Goal: Complete application form

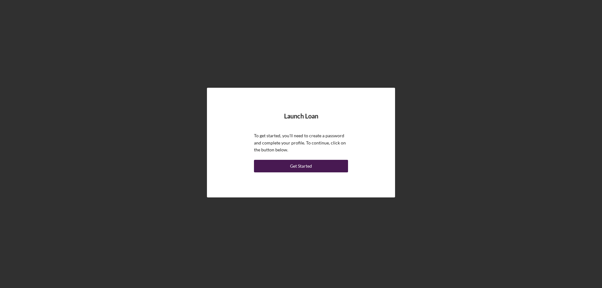
click at [306, 168] on div "Get Started" at bounding box center [301, 166] width 22 height 13
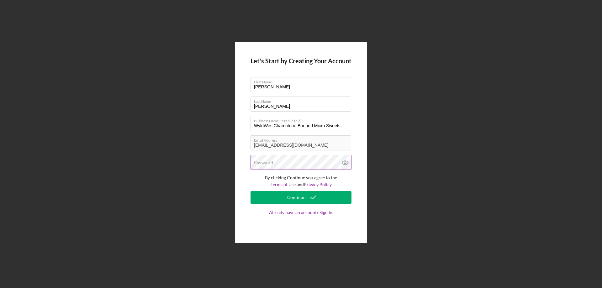
click at [289, 162] on div "Password" at bounding box center [301, 163] width 101 height 16
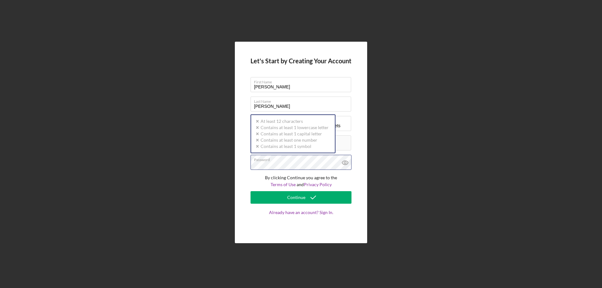
drag, startPoint x: 306, startPoint y: 160, endPoint x: 223, endPoint y: 168, distance: 83.8
click at [223, 168] on div "Let's Start by Creating Your Account First Name [PERSON_NAME] Last Name [PERSON…" at bounding box center [301, 142] width 596 height 285
click at [251, 191] on button "Continue" at bounding box center [301, 197] width 101 height 13
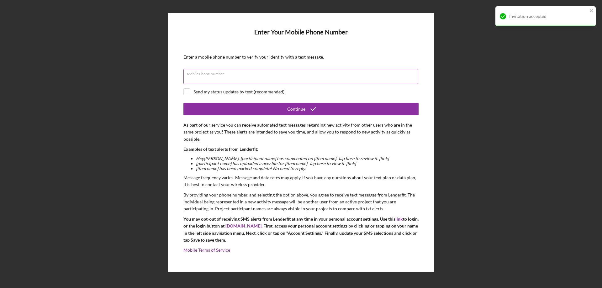
click at [253, 79] on input "Mobile Phone Number" at bounding box center [300, 76] width 235 height 15
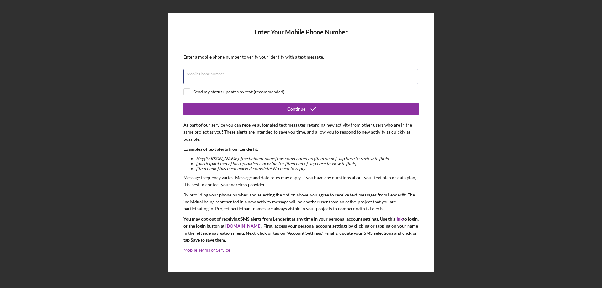
type input "[PHONE_NUMBER]"
click at [217, 93] on div "Send my status updates by text (recommended)" at bounding box center [238, 91] width 91 height 5
checkbox input "true"
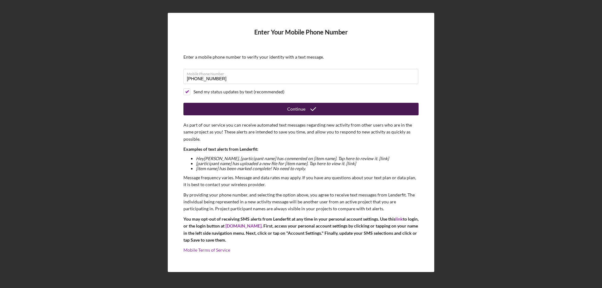
click at [362, 108] on button "Continue" at bounding box center [300, 109] width 235 height 13
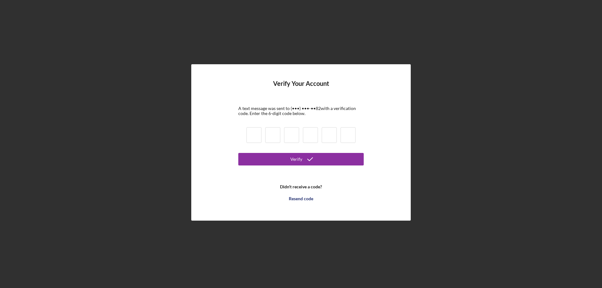
click at [258, 127] on div at bounding box center [301, 135] width 113 height 21
click at [255, 138] on input at bounding box center [253, 135] width 15 height 16
type input "2"
type input "9"
type input "2"
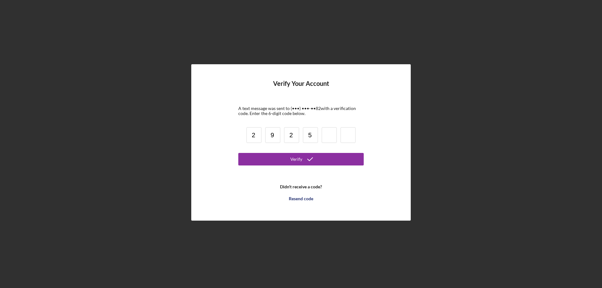
type input "5"
type input "8"
type input "1"
click at [238, 153] on button "Verify" at bounding box center [300, 159] width 125 height 13
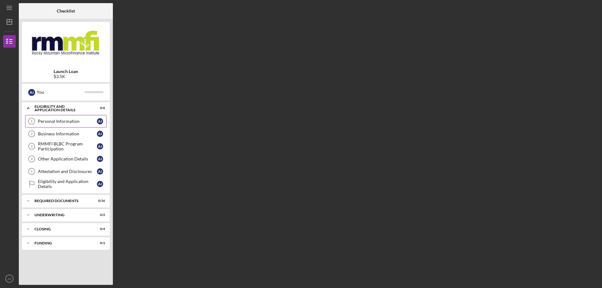
click at [77, 122] on div "Personal Information" at bounding box center [67, 121] width 59 height 5
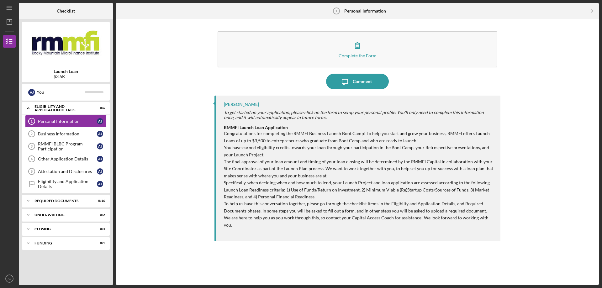
click at [298, 192] on p "Specifically, when deciding when and how much to lend, your Launch Project and …" at bounding box center [359, 189] width 270 height 21
click at [271, 212] on p "To help us have this conversation together, please go through the checklist ite…" at bounding box center [359, 214] width 270 height 28
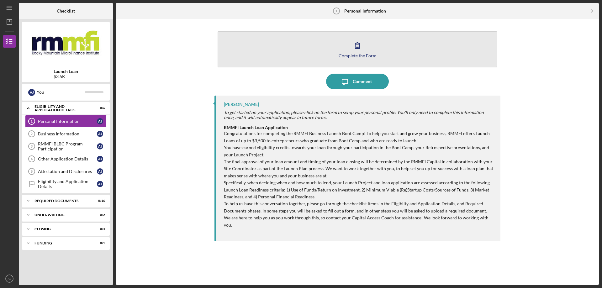
click at [354, 50] on icon "button" at bounding box center [358, 46] width 16 height 16
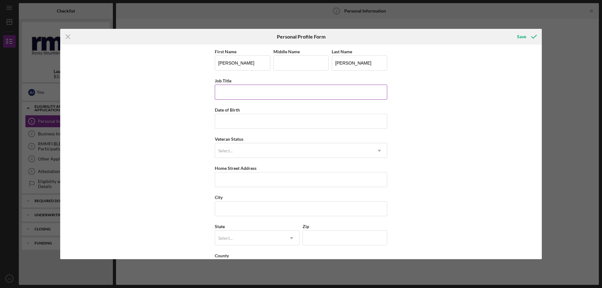
click at [248, 91] on input "Job Title" at bounding box center [301, 92] width 172 height 15
type input "Registered Nurse"
type input "[DATE]"
click at [243, 185] on input "Home Street Address" at bounding box center [301, 179] width 172 height 15
type input "216 27 1/2 road"
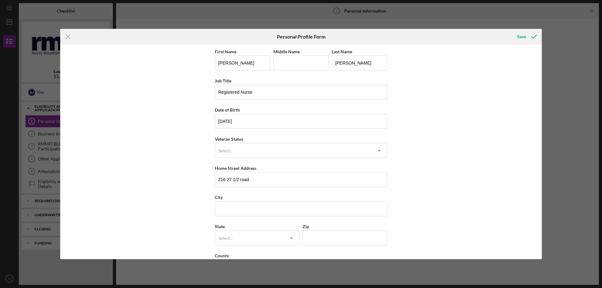
click at [240, 219] on div "First Name [PERSON_NAME] Middle Name Last Name [PERSON_NAME] Job Title Register…" at bounding box center [301, 165] width 172 height 234
click at [244, 210] on input "City" at bounding box center [301, 208] width 172 height 15
type input "[GEOGRAPHIC_DATA]"
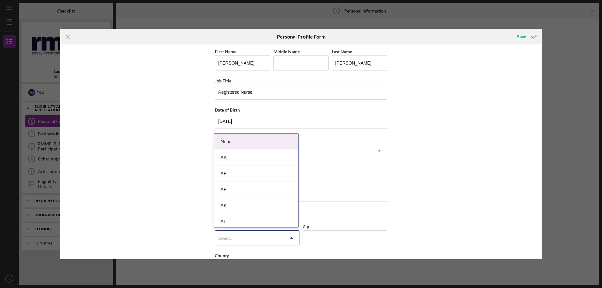
drag, startPoint x: 247, startPoint y: 236, endPoint x: 251, endPoint y: 236, distance: 4.4
click at [247, 237] on div "Select..." at bounding box center [249, 238] width 69 height 14
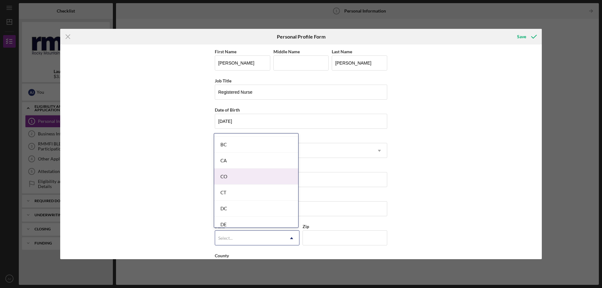
click at [239, 174] on div "CO" at bounding box center [256, 177] width 84 height 16
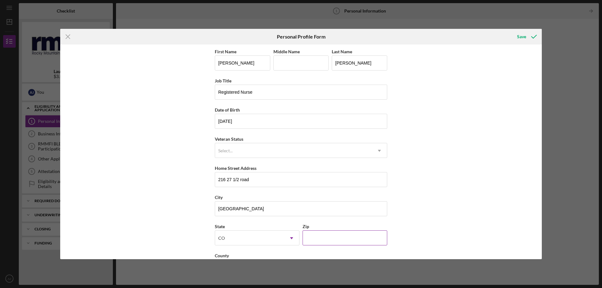
click at [329, 241] on input "Zip" at bounding box center [345, 237] width 85 height 15
type input "81503"
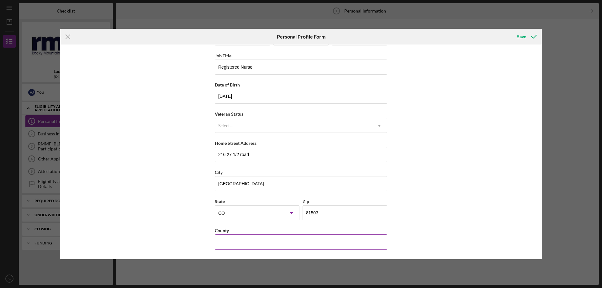
click at [231, 241] on input "County" at bounding box center [301, 242] width 172 height 15
type input "Mesa"
click at [517, 35] on button "Save" at bounding box center [526, 36] width 31 height 13
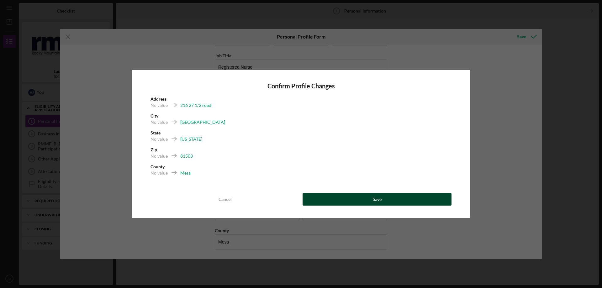
click at [360, 193] on div "Cancel Save" at bounding box center [301, 199] width 301 height 13
click at [379, 202] on div "Save" at bounding box center [377, 199] width 9 height 13
